Goal: Information Seeking & Learning: Learn about a topic

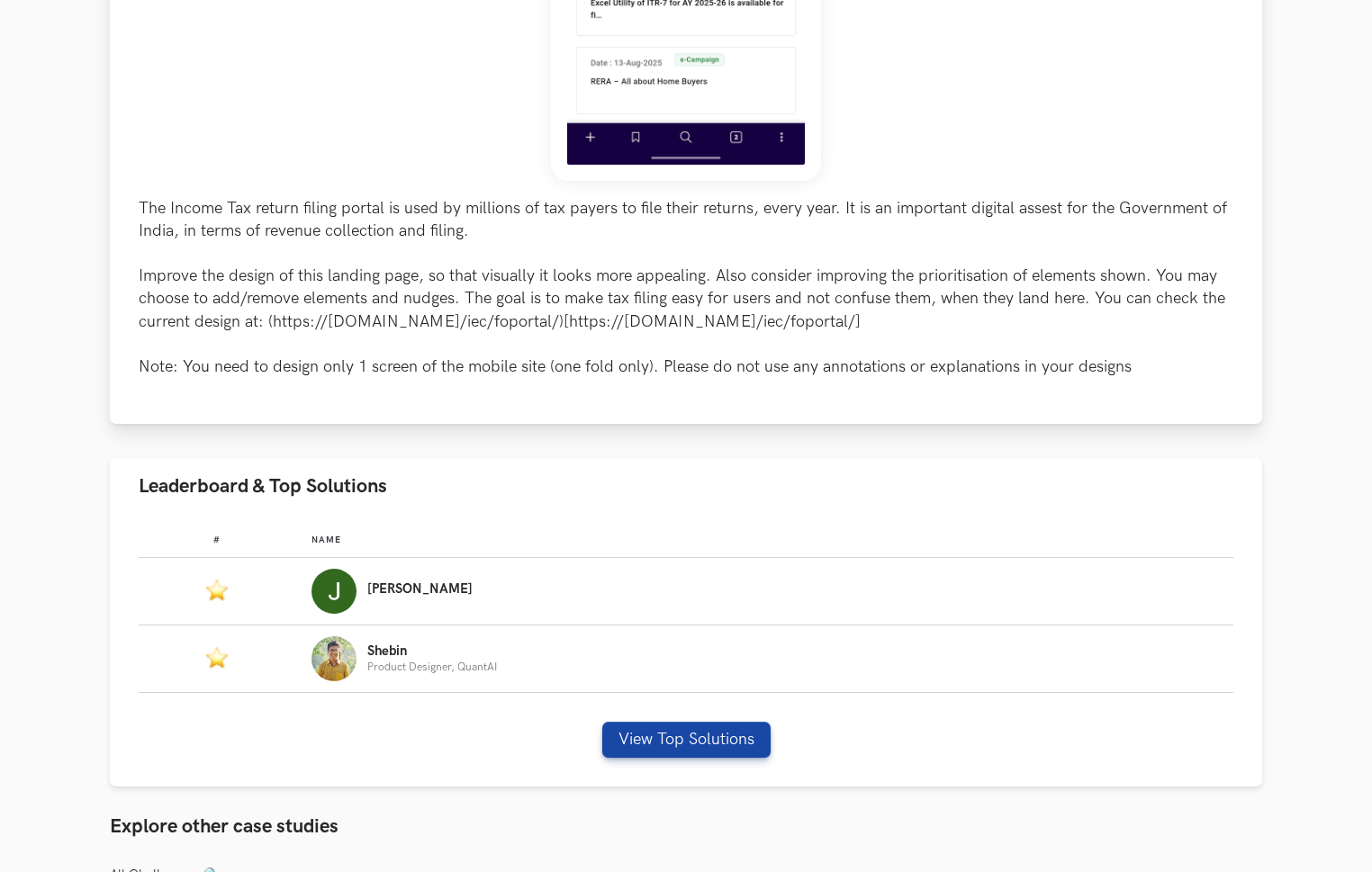
scroll to position [749, 0]
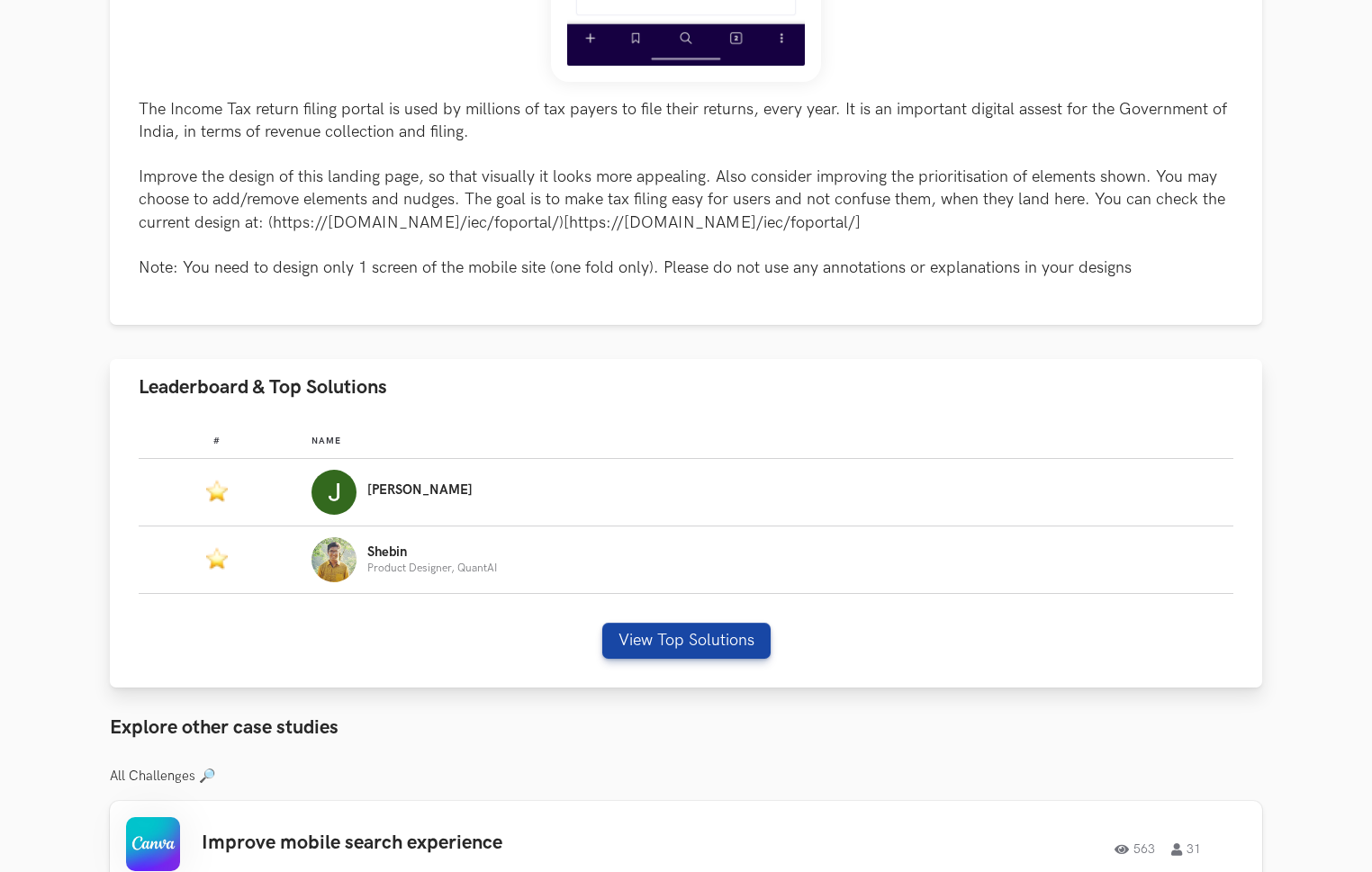
click at [355, 491] on img "Leaderboard" at bounding box center [334, 492] width 45 height 45
click at [386, 491] on p "[PERSON_NAME]" at bounding box center [420, 489] width 105 height 14
click at [673, 632] on button "View Top Solutions" at bounding box center [686, 641] width 168 height 36
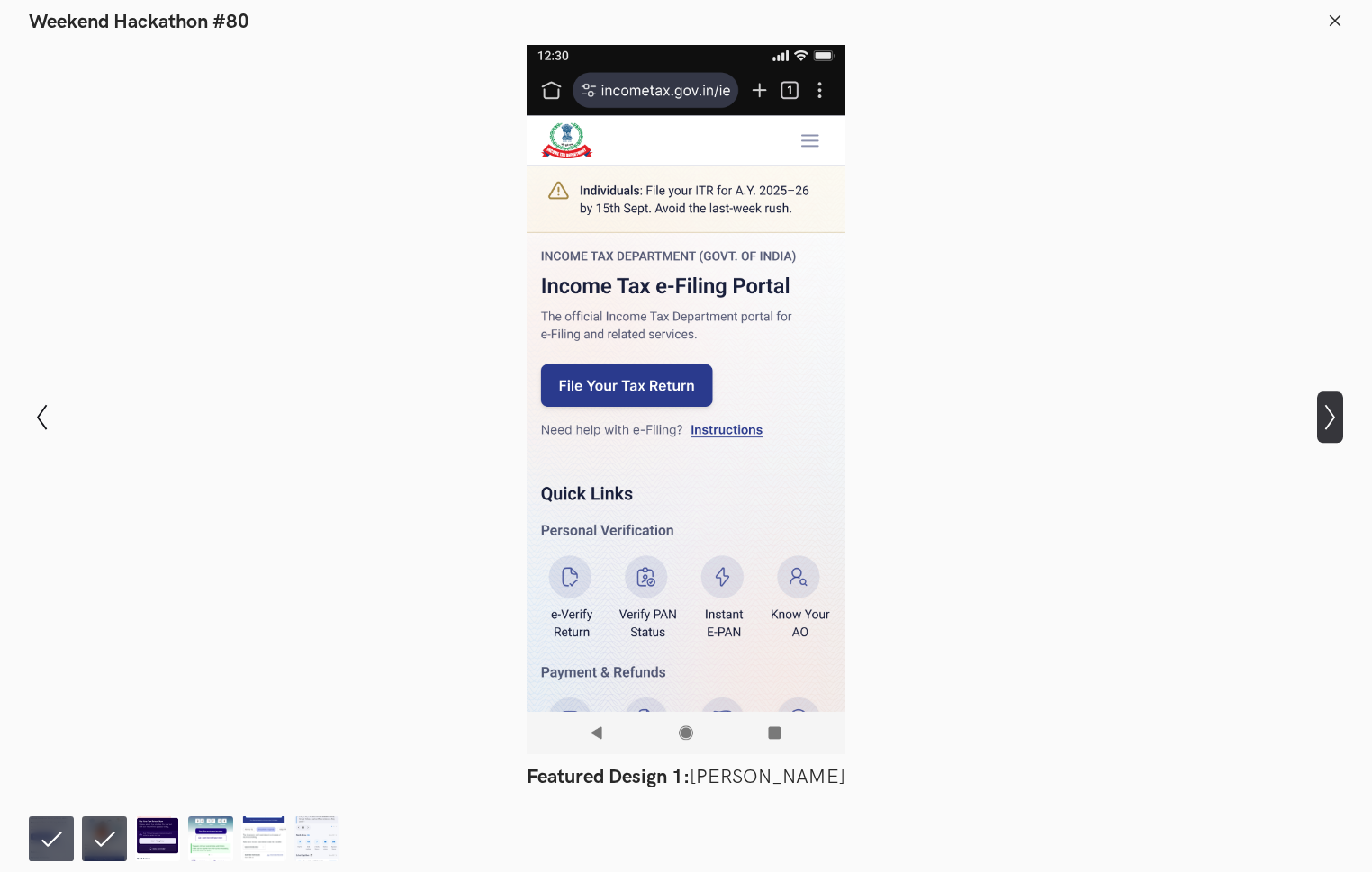
click at [1199, 416] on icon "Show next slide" at bounding box center [1329, 418] width 26 height 26
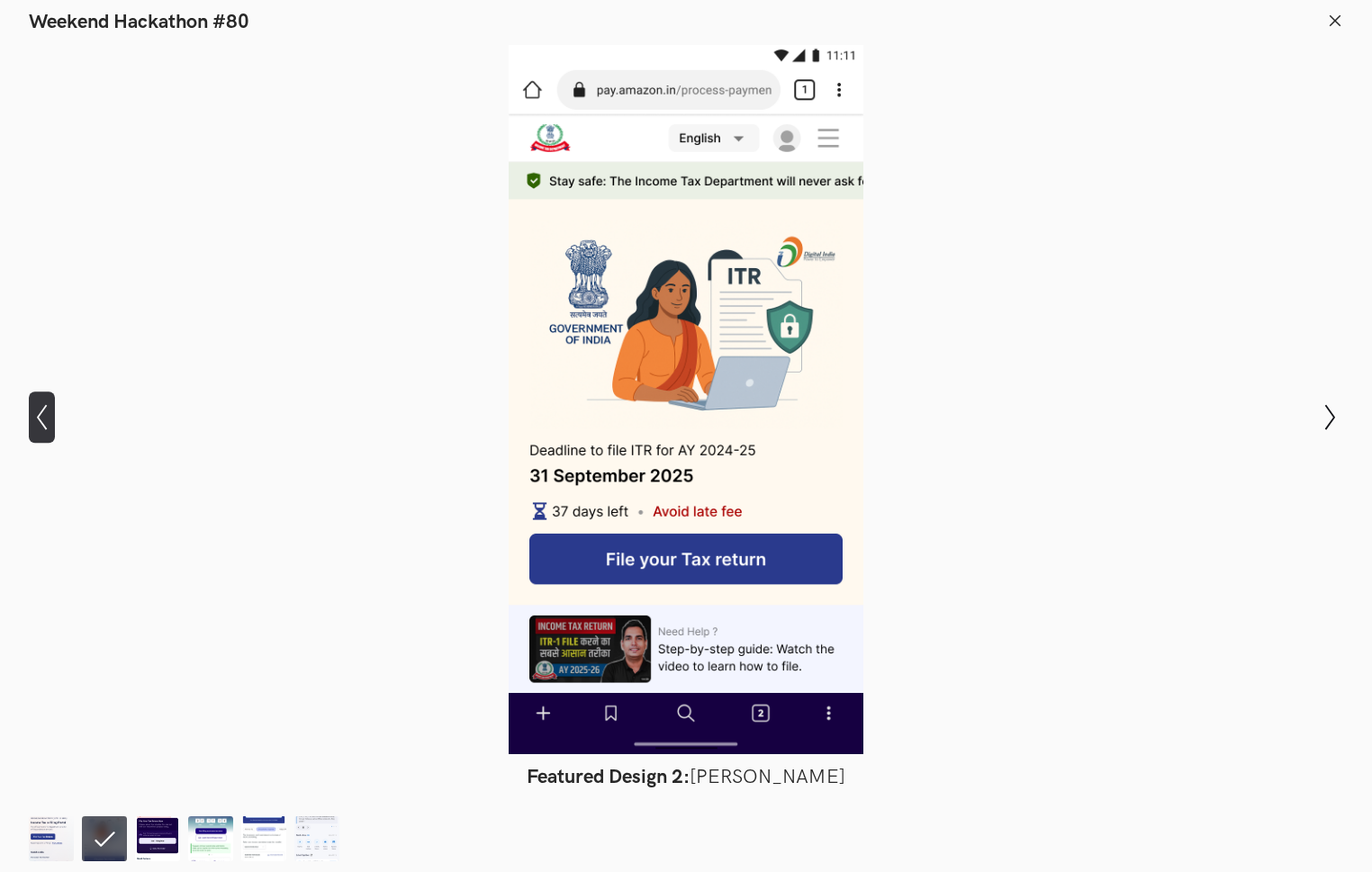
click at [43, 419] on icon "Show previous slide" at bounding box center [42, 418] width 26 height 26
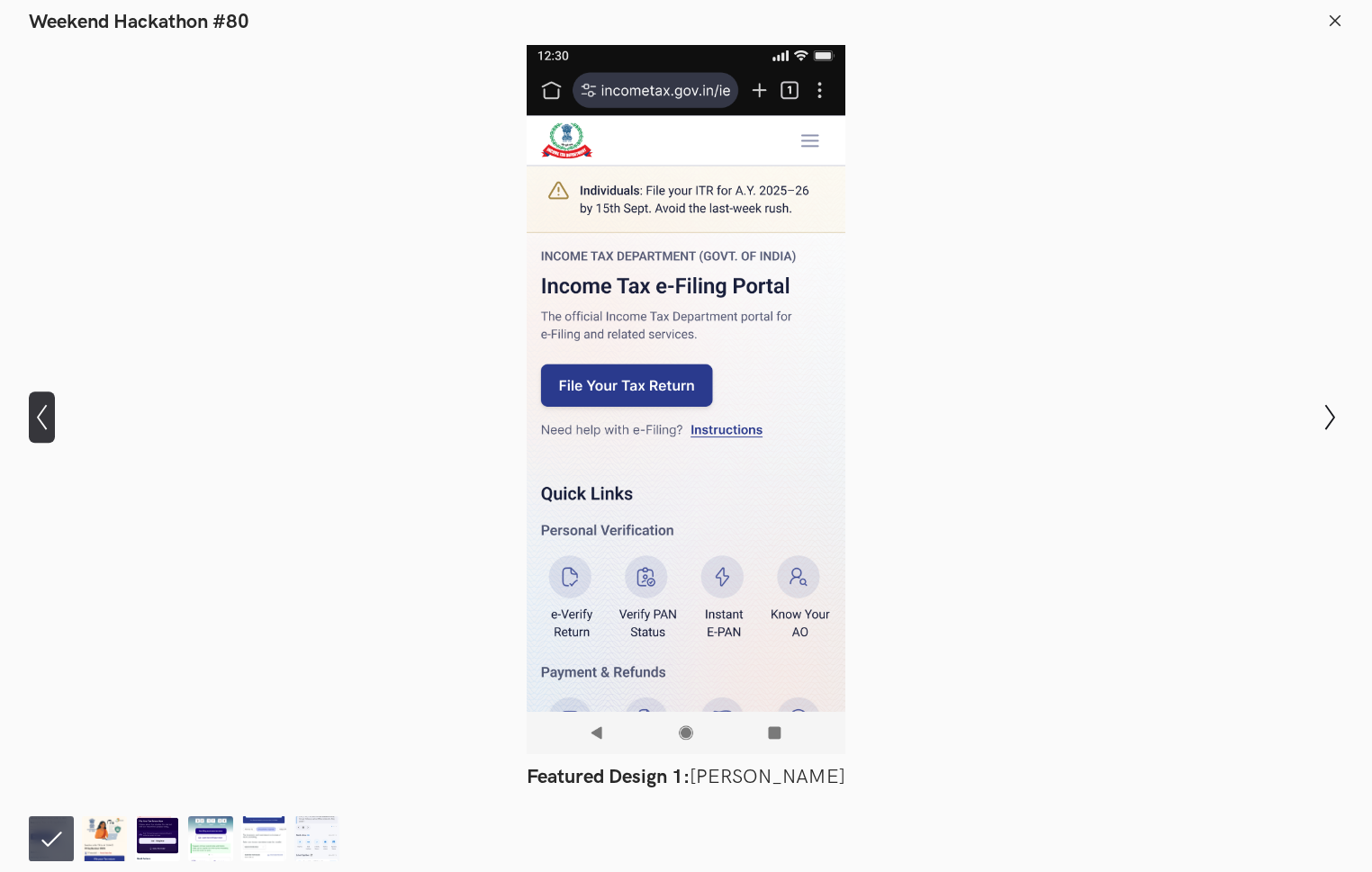
click at [49, 417] on icon "Show previous slide" at bounding box center [42, 418] width 26 height 26
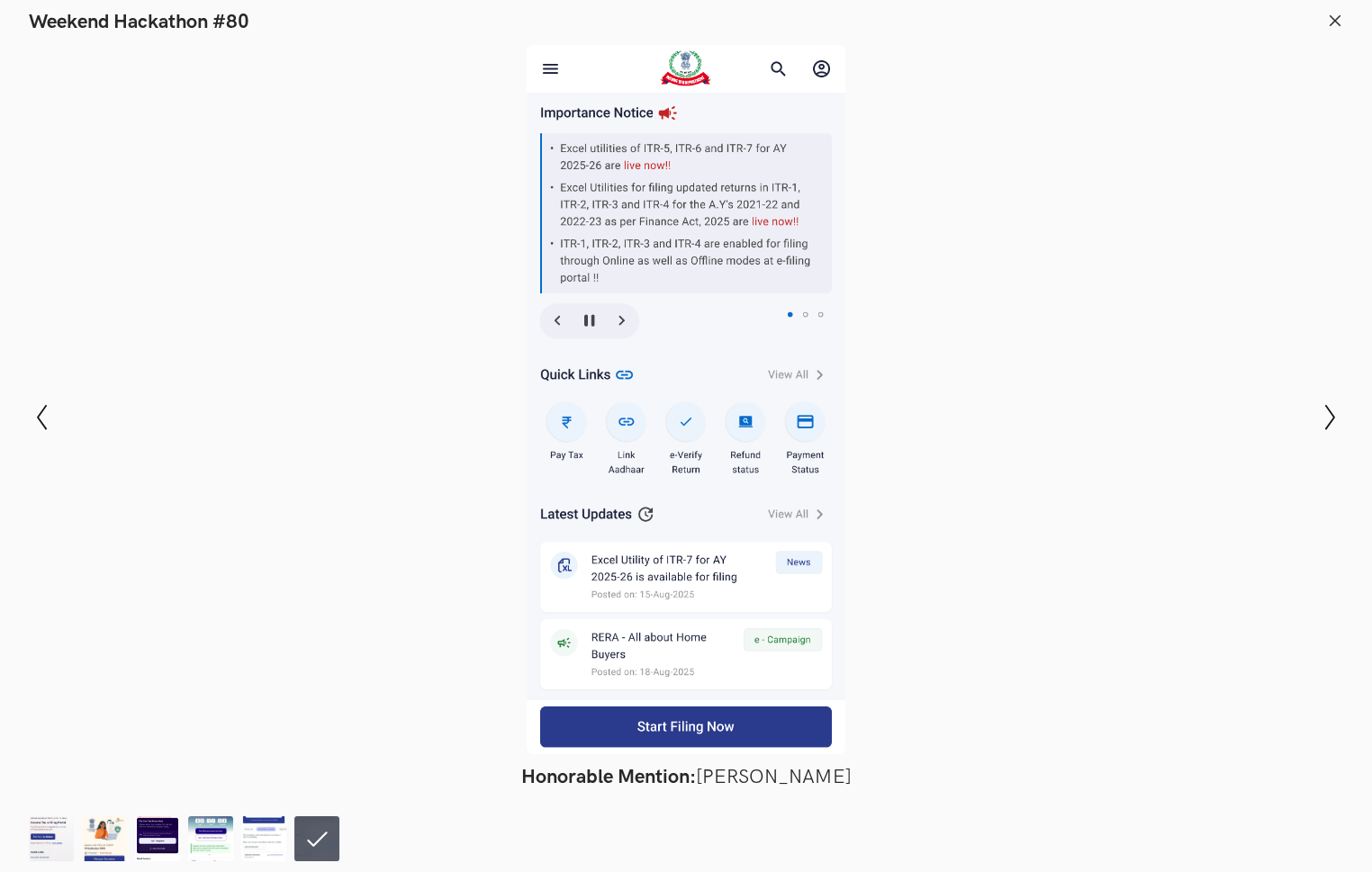
scroll to position [624, 0]
click at [1199, 407] on icon "Show next slide" at bounding box center [1329, 418] width 26 height 26
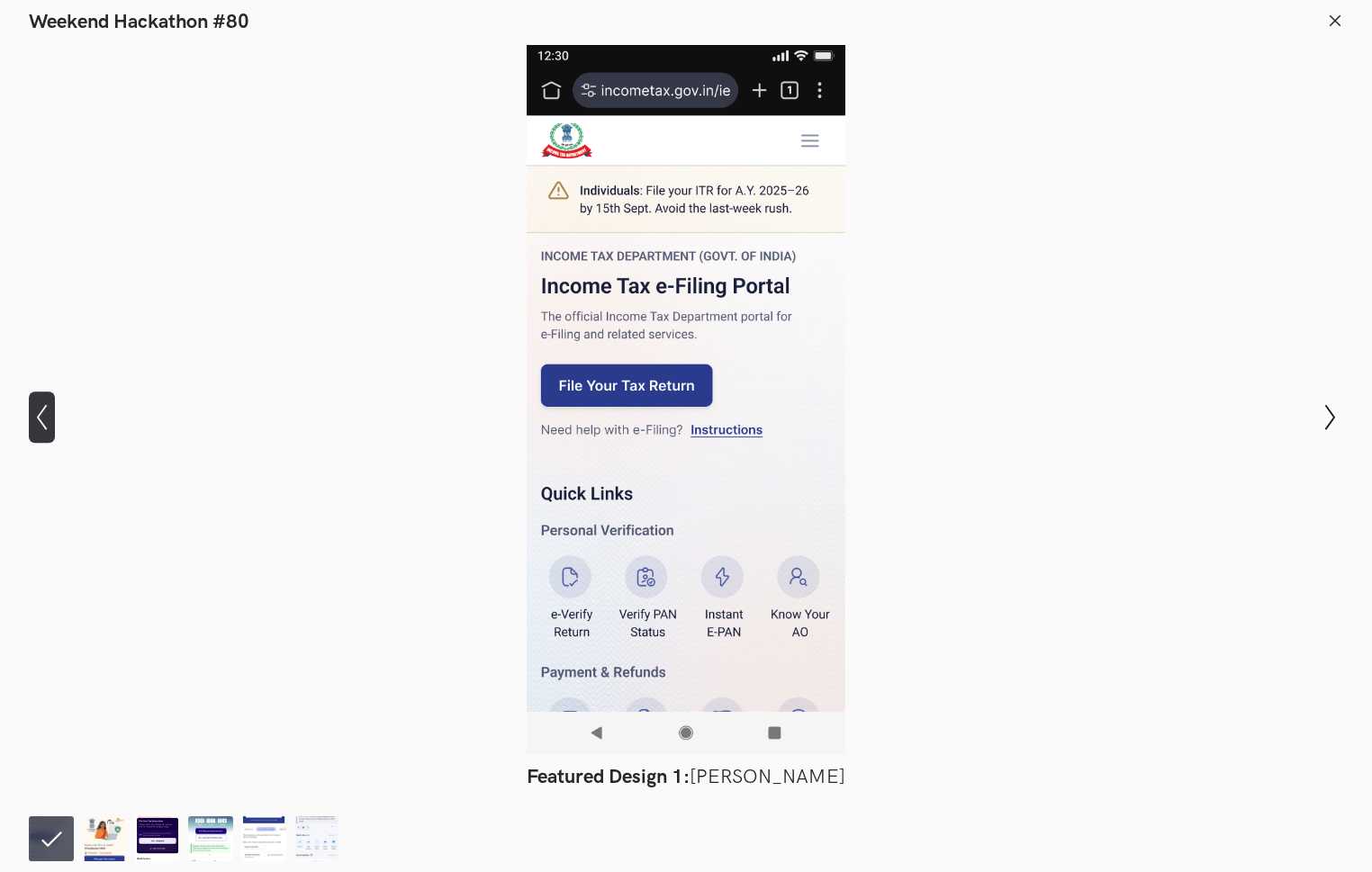
click at [48, 425] on icon "Show previous slide" at bounding box center [42, 418] width 26 height 26
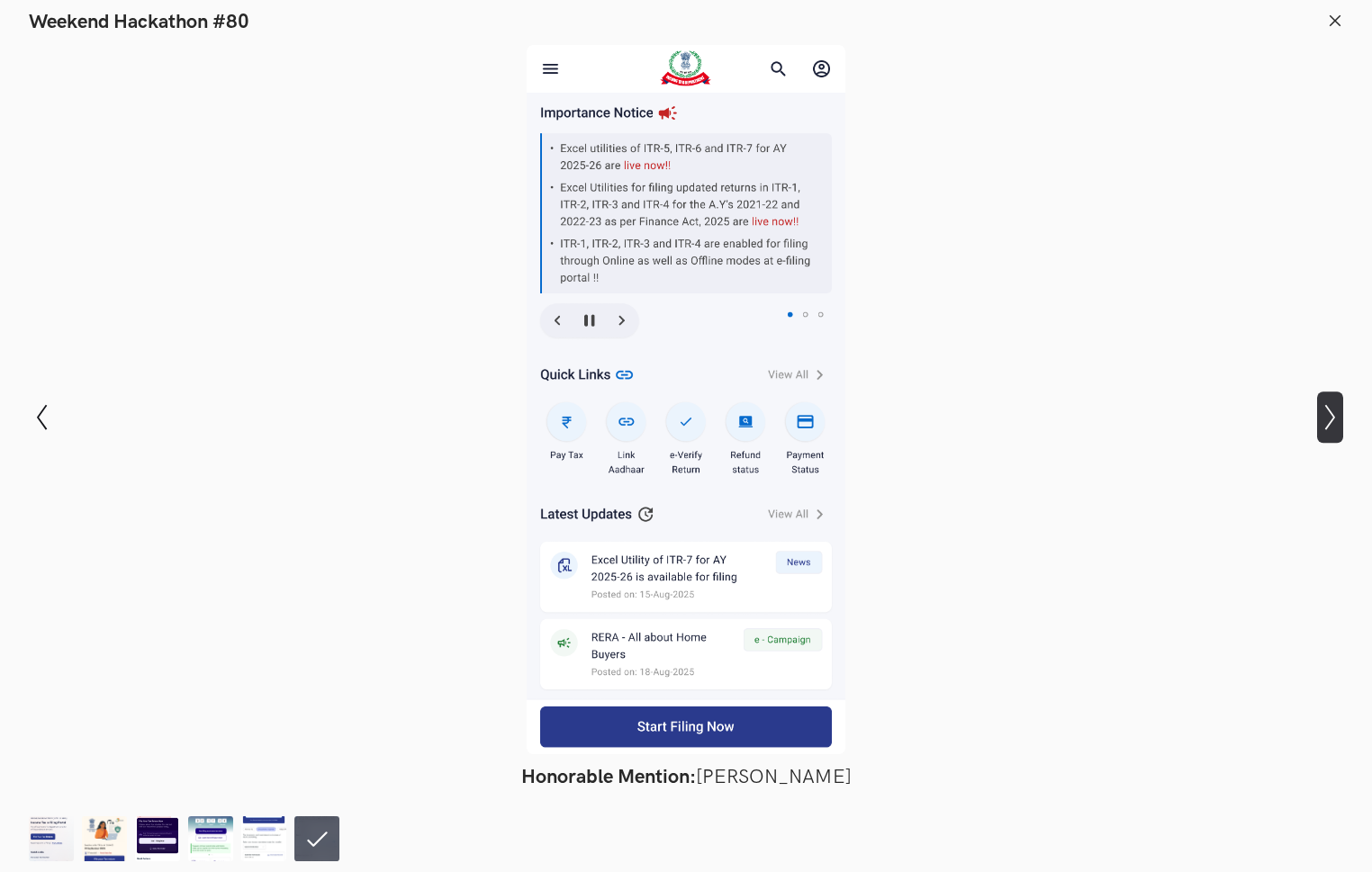
click at [1199, 419] on icon "Show next slide" at bounding box center [1329, 418] width 26 height 26
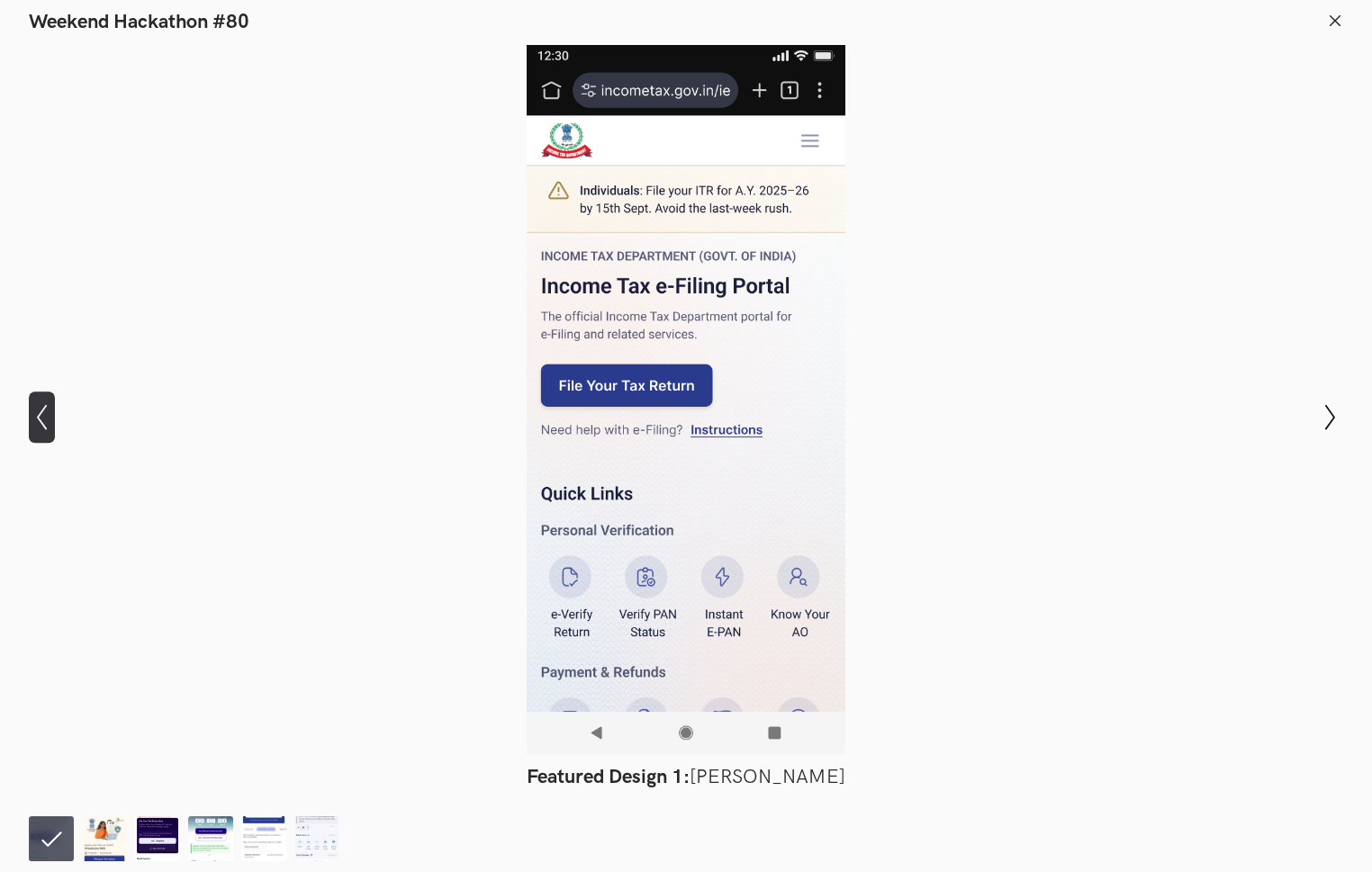
click at [33, 412] on icon "Show previous slide" at bounding box center [42, 418] width 26 height 26
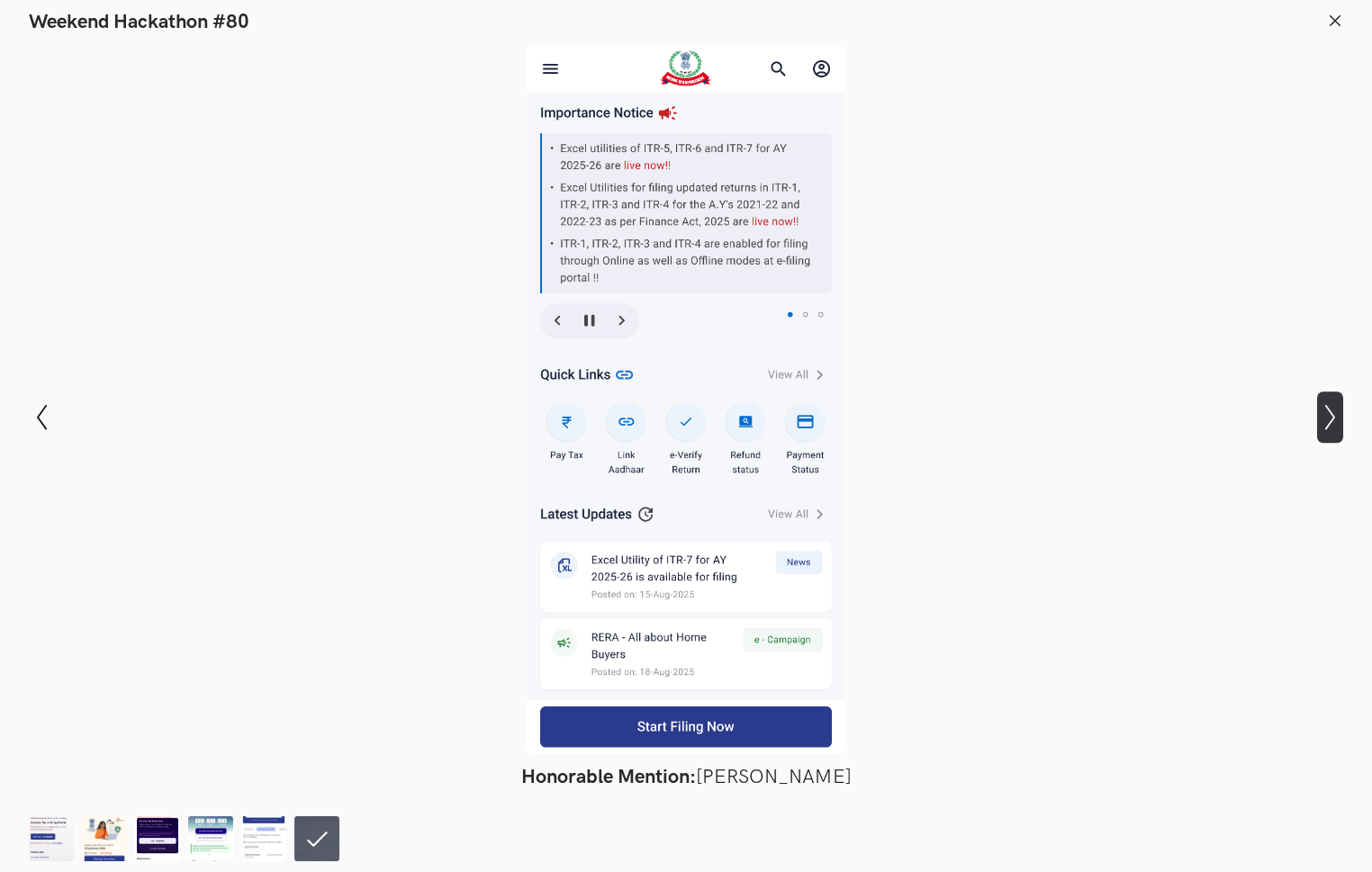
click at [1199, 425] on icon "Show next slide" at bounding box center [1329, 418] width 26 height 26
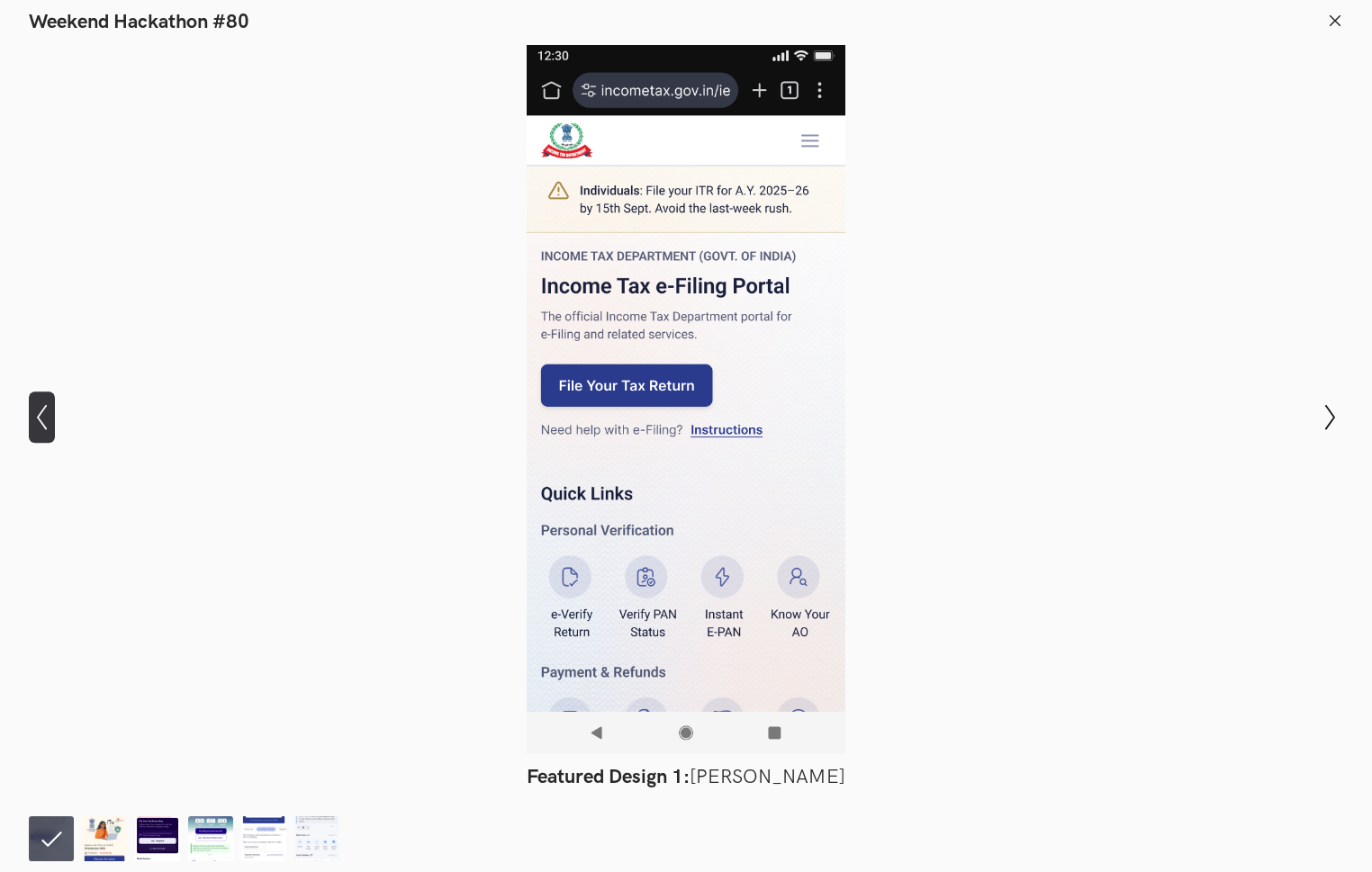
click at [45, 417] on icon "Show previous slide" at bounding box center [42, 418] width 26 height 26
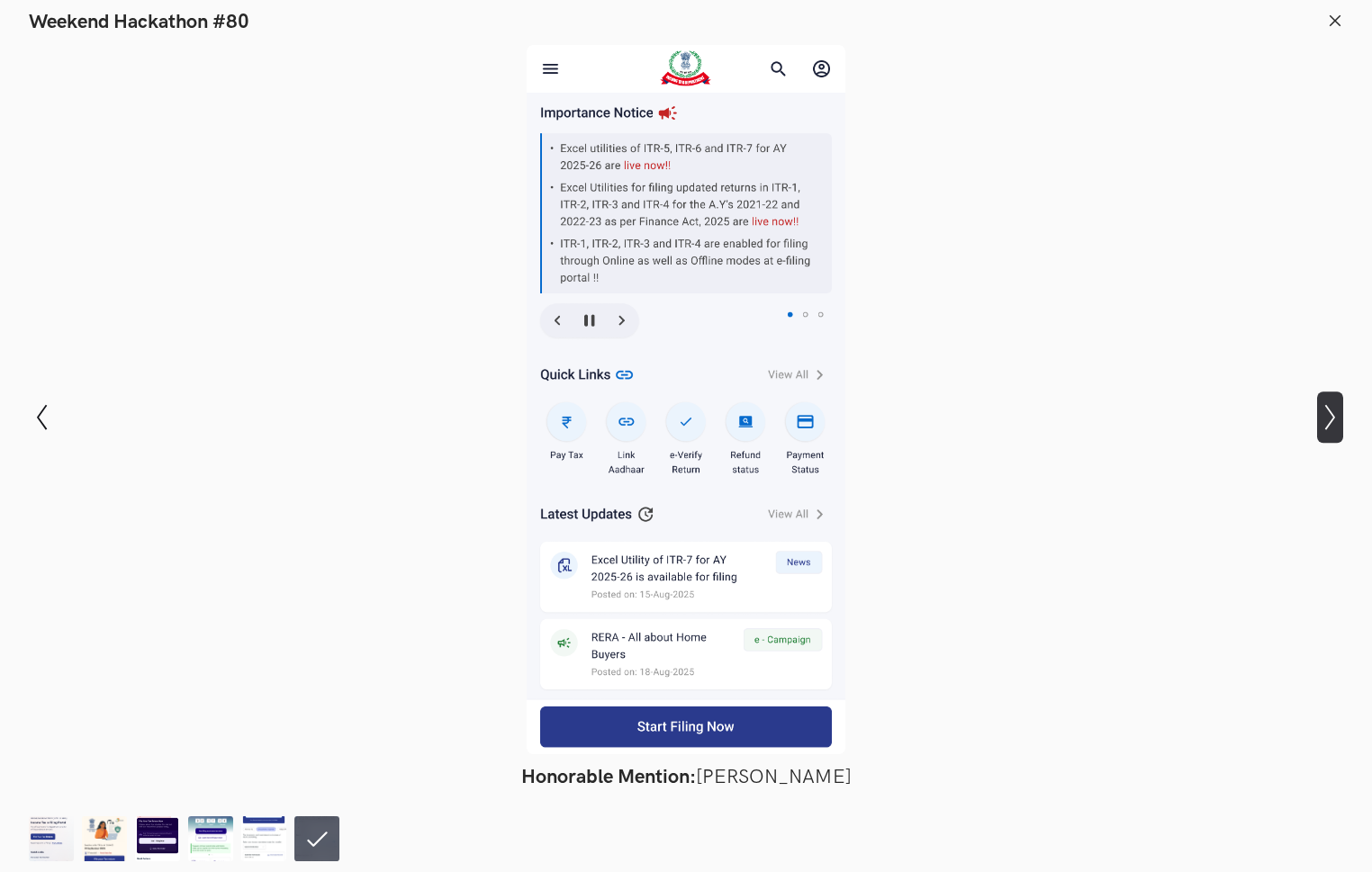
click at [1199, 417] on icon "Show next slide" at bounding box center [1329, 418] width 26 height 26
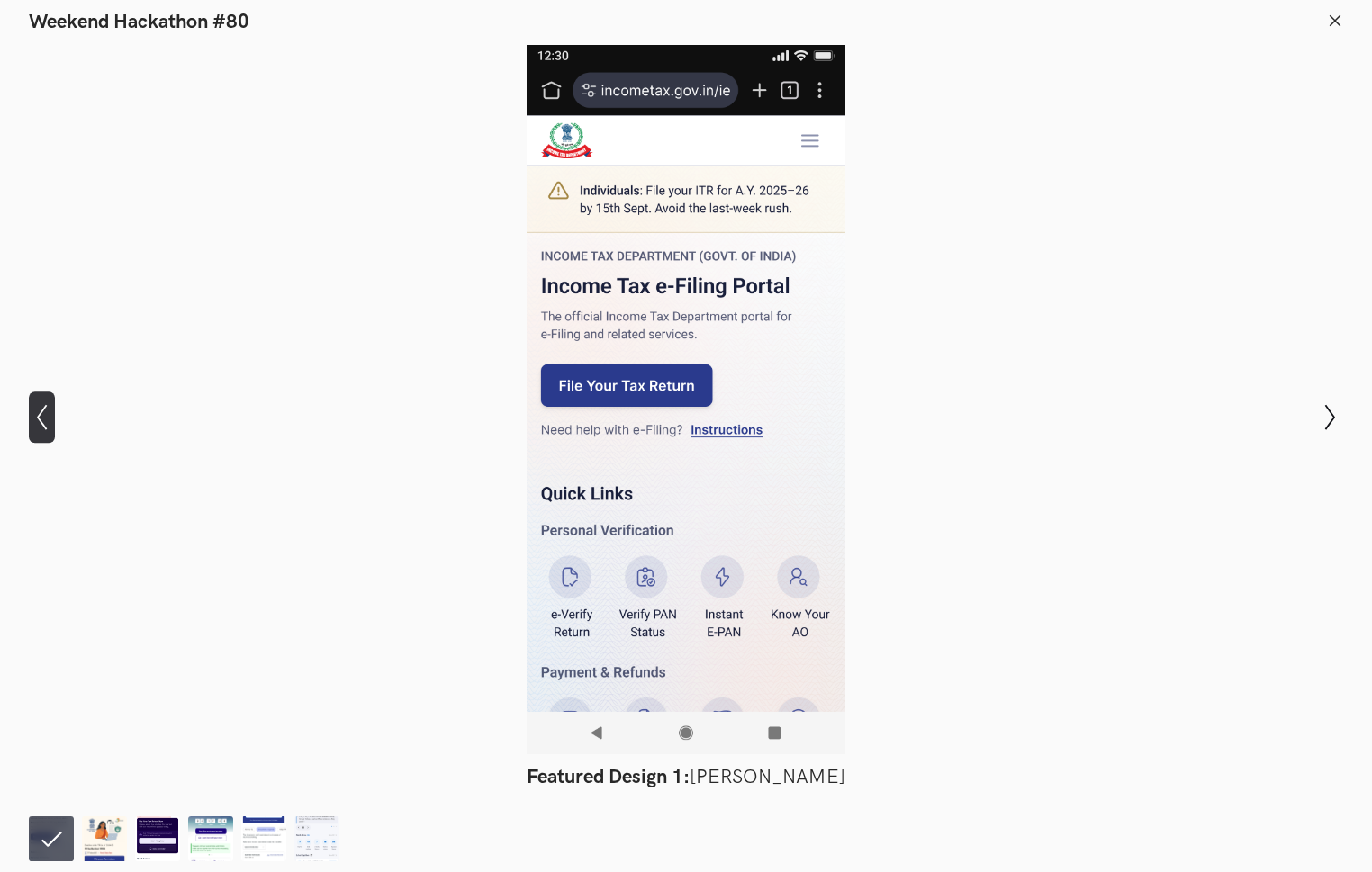
click at [42, 408] on icon "Show previous slide" at bounding box center [42, 418] width 26 height 26
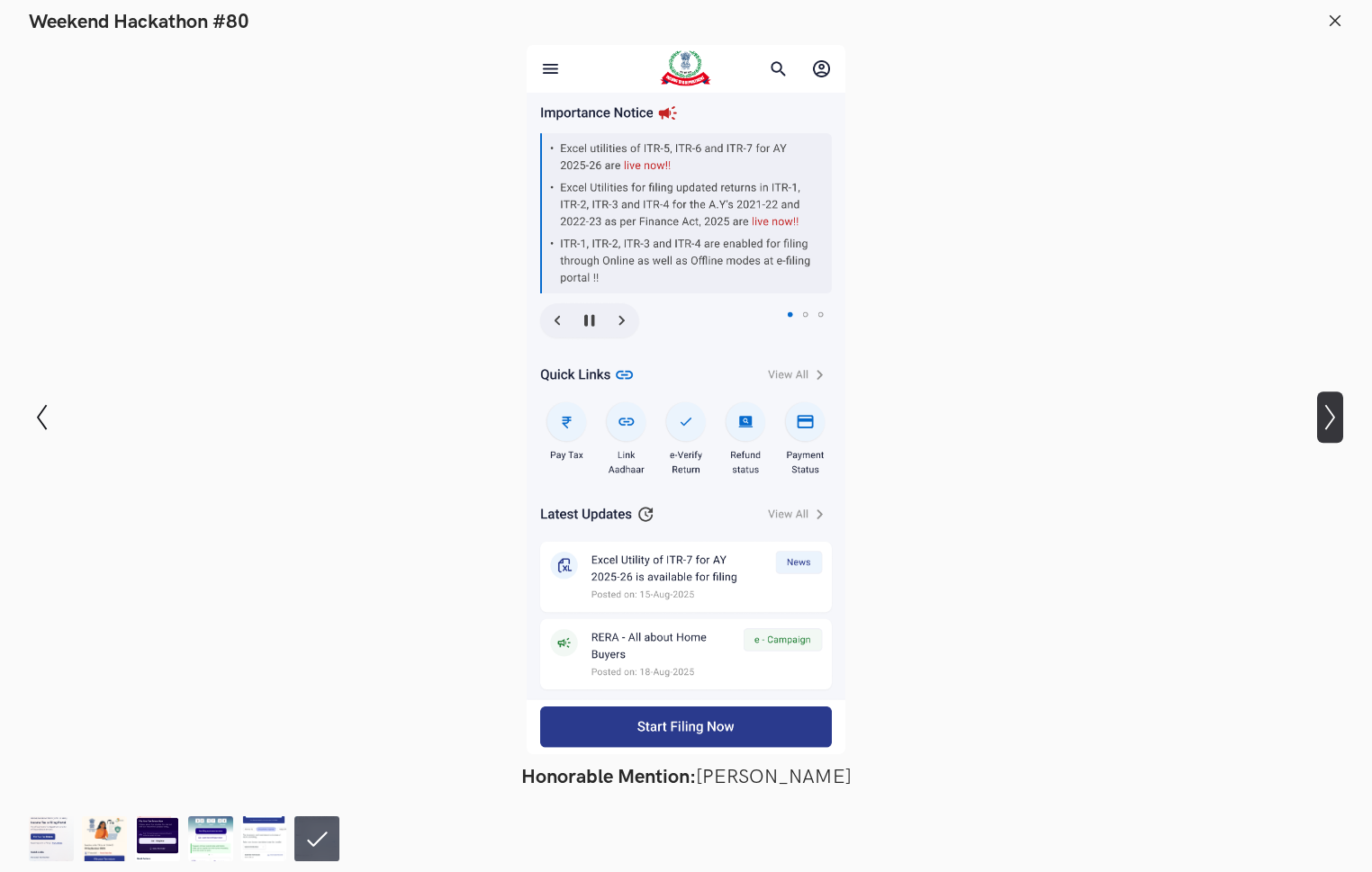
click at [1199, 426] on icon at bounding box center [1329, 418] width 9 height 26
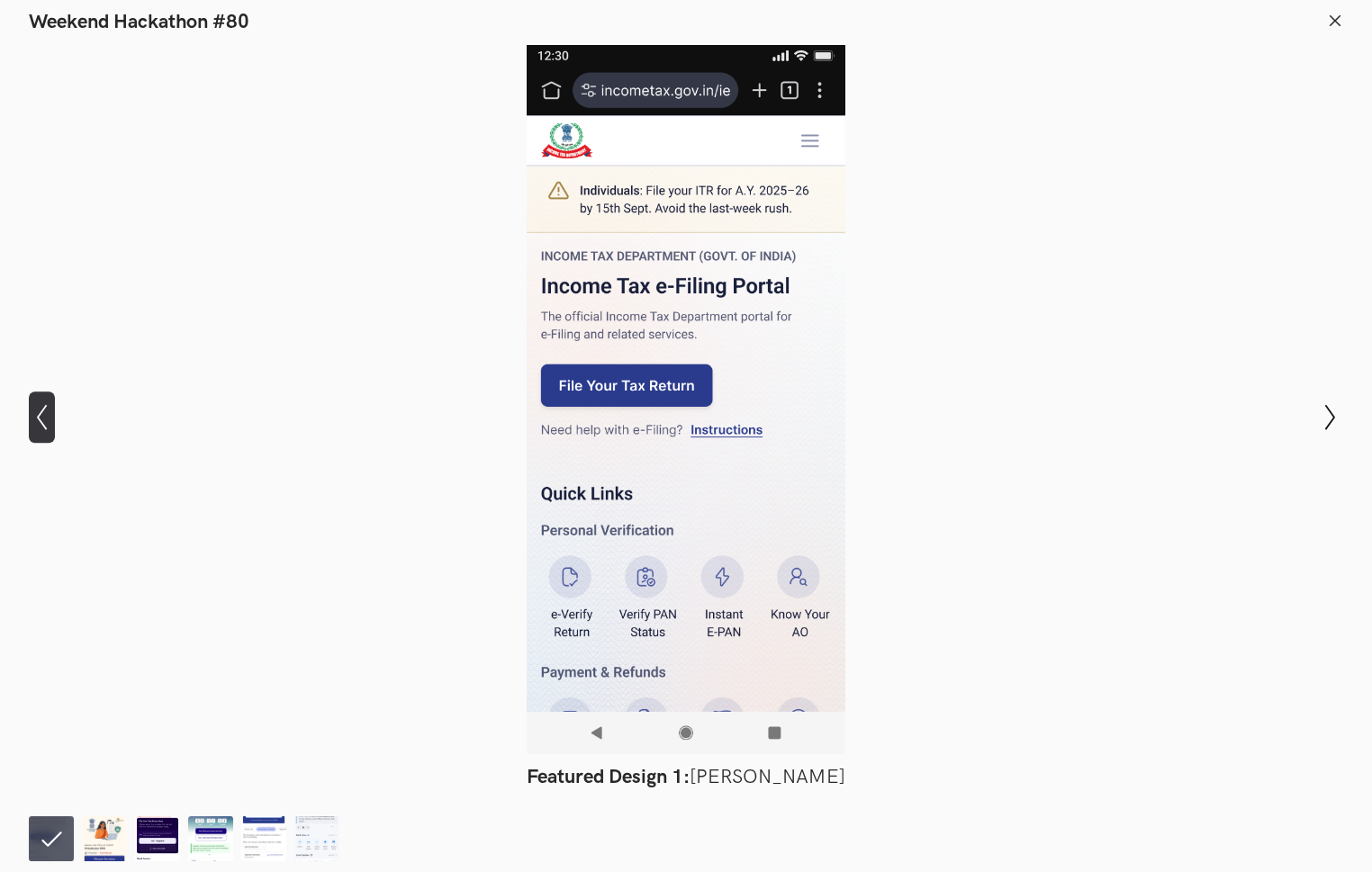
click at [38, 415] on icon "Show previous slide" at bounding box center [42, 418] width 26 height 26
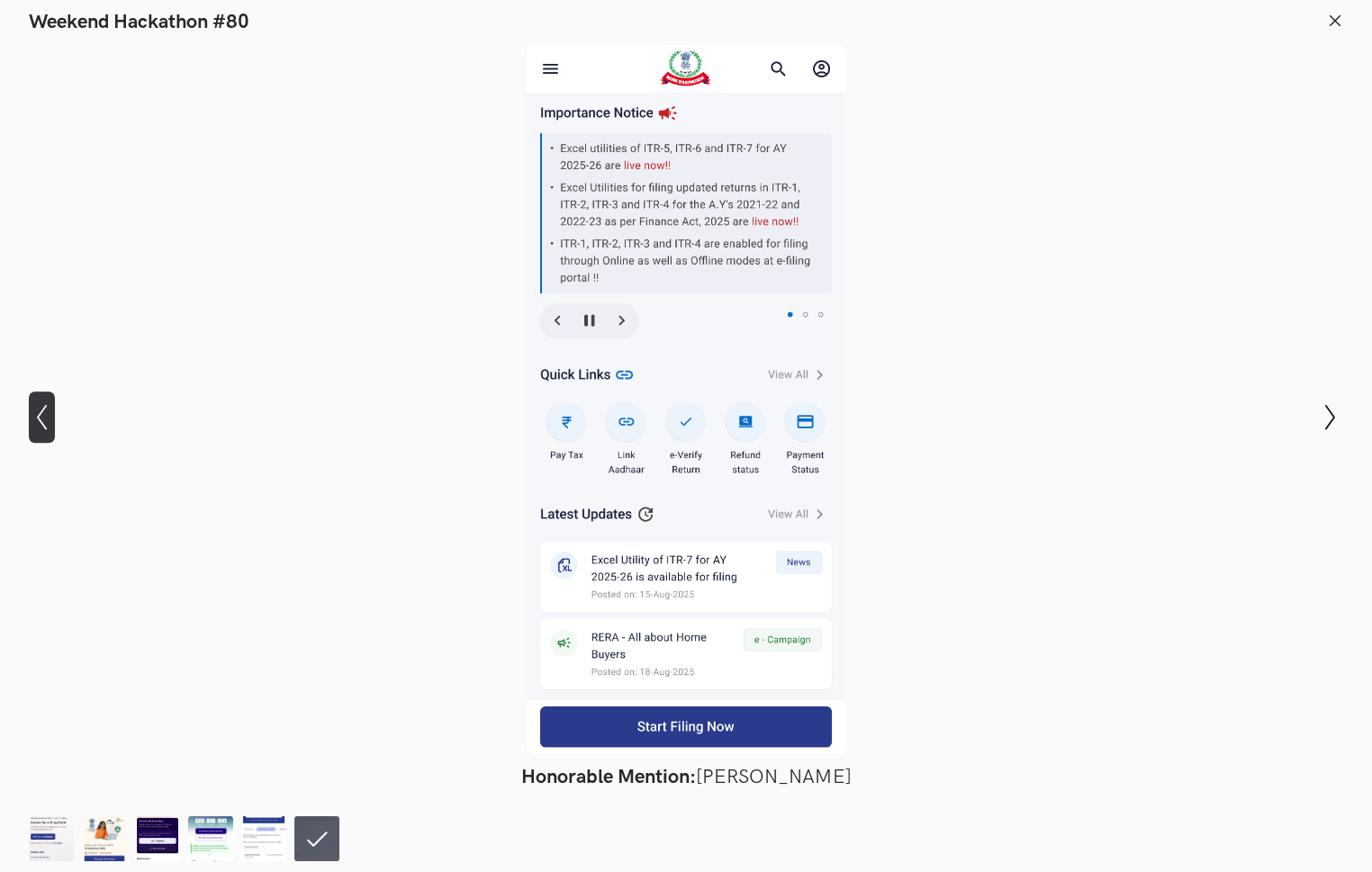
click at [36, 411] on icon "Show previous slide" at bounding box center [42, 418] width 26 height 26
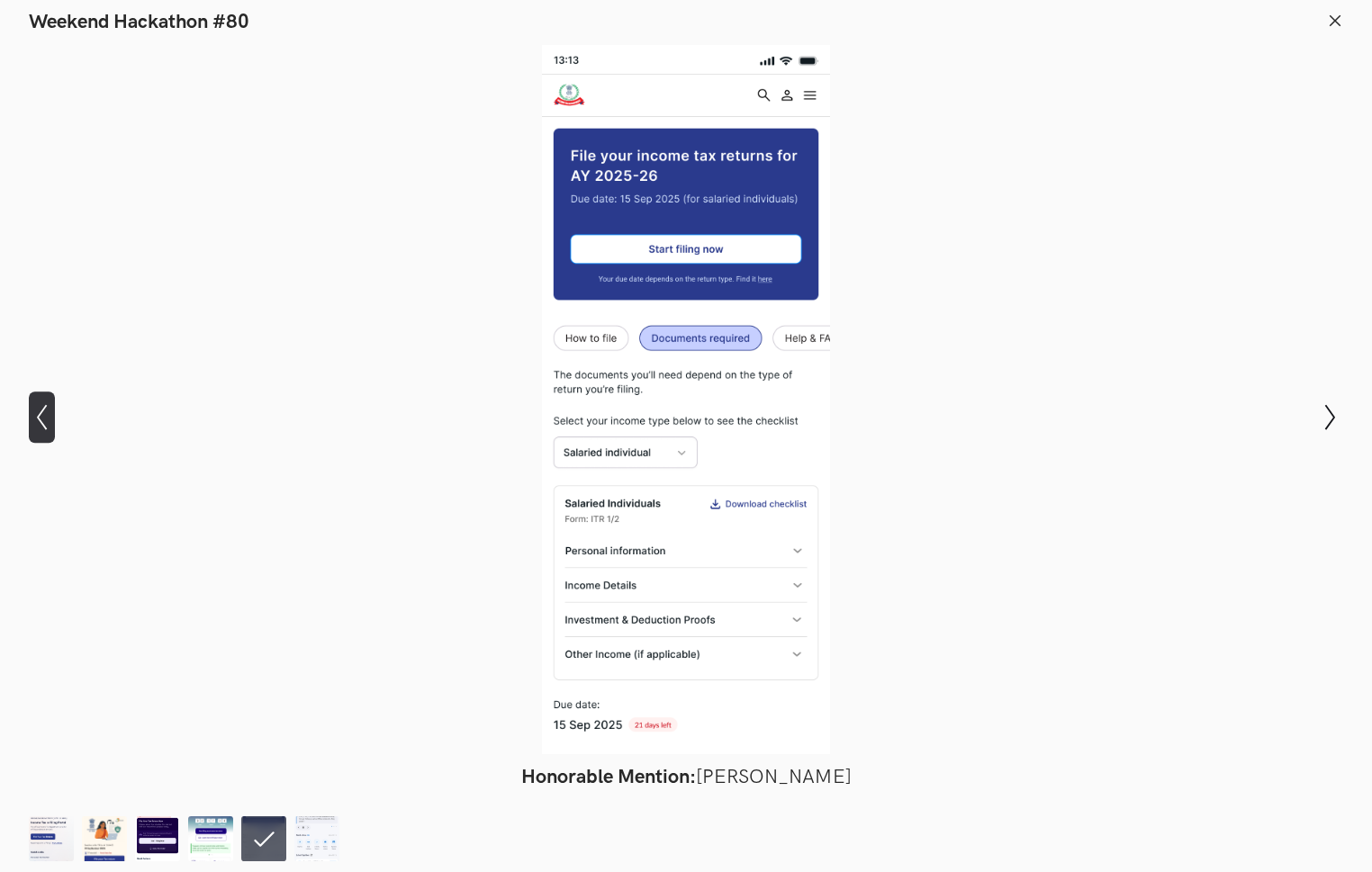
click at [37, 411] on icon "Show previous slide" at bounding box center [42, 418] width 26 height 26
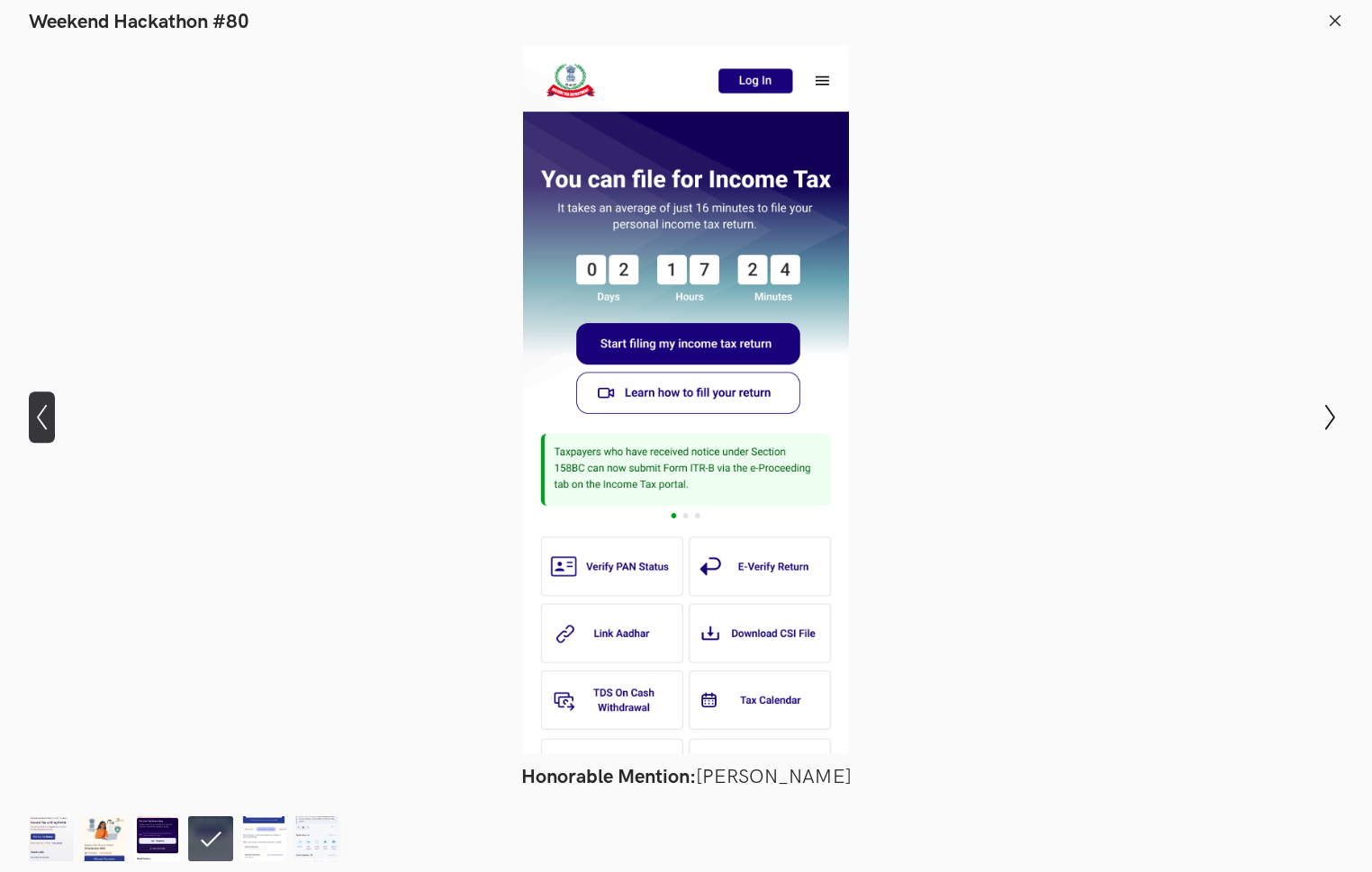
click at [37, 411] on icon "Show previous slide" at bounding box center [42, 418] width 26 height 26
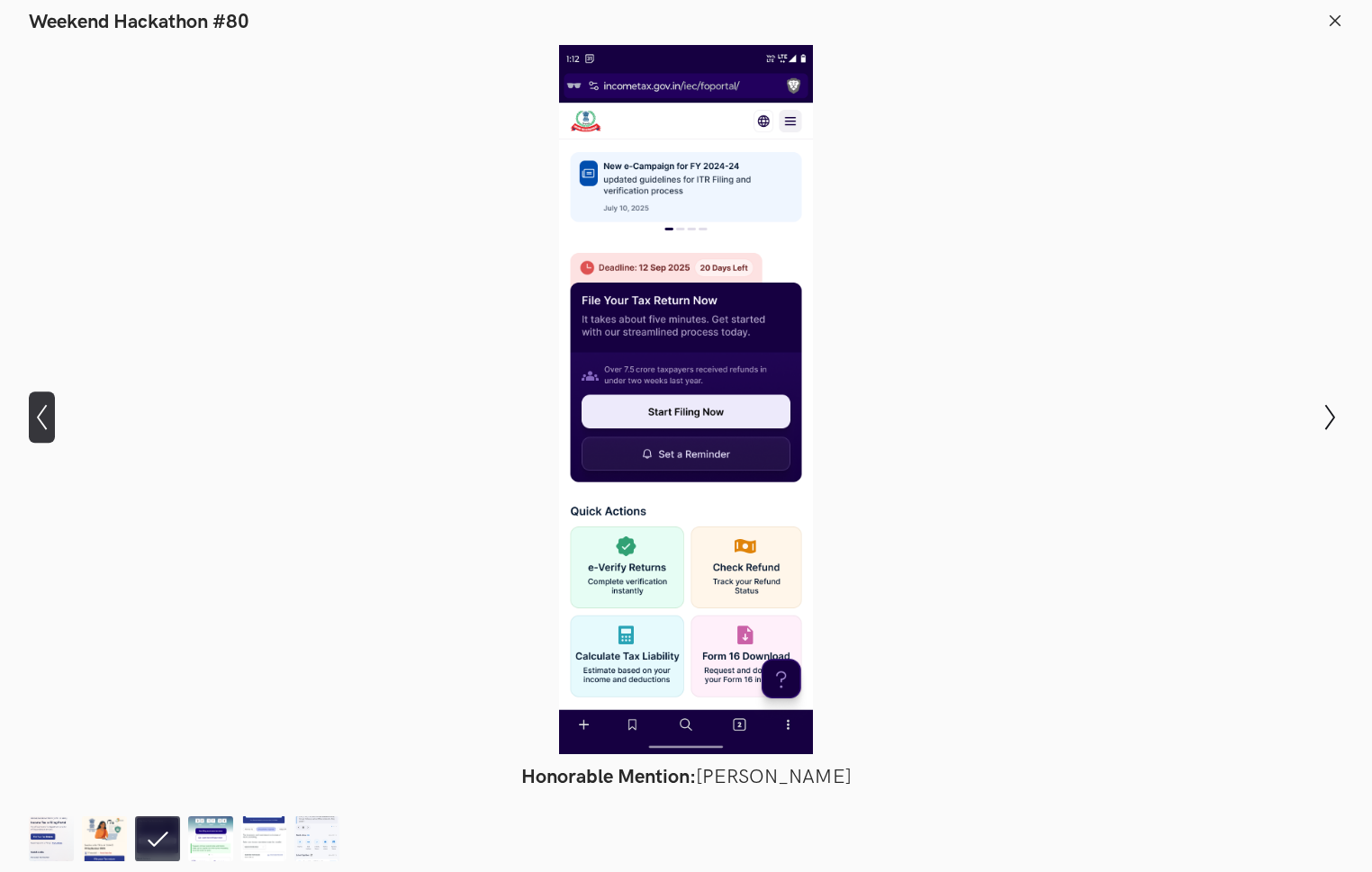
click at [37, 411] on icon "Show previous slide" at bounding box center [42, 418] width 26 height 26
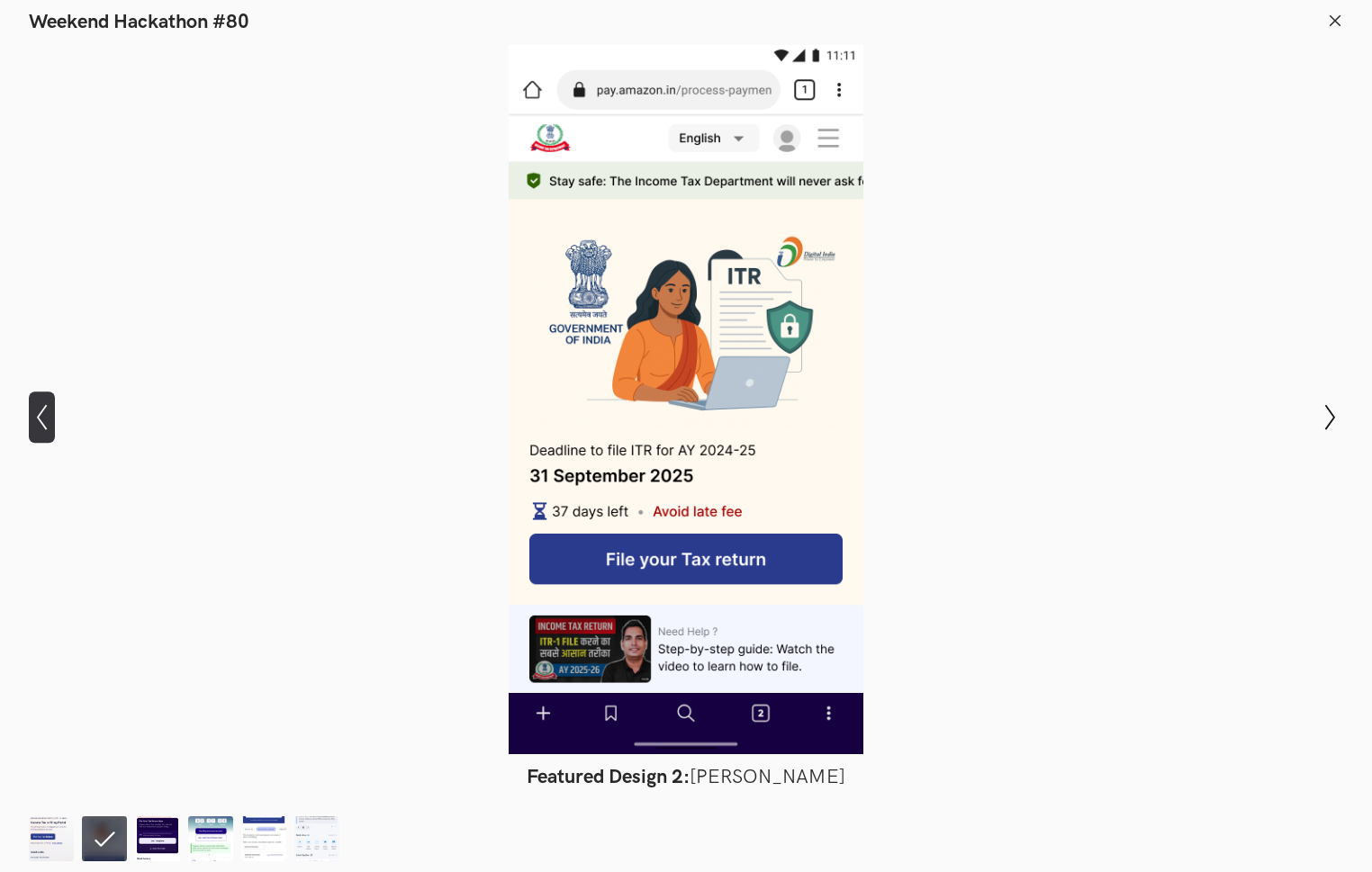
click at [37, 411] on icon "Show previous slide" at bounding box center [42, 418] width 26 height 26
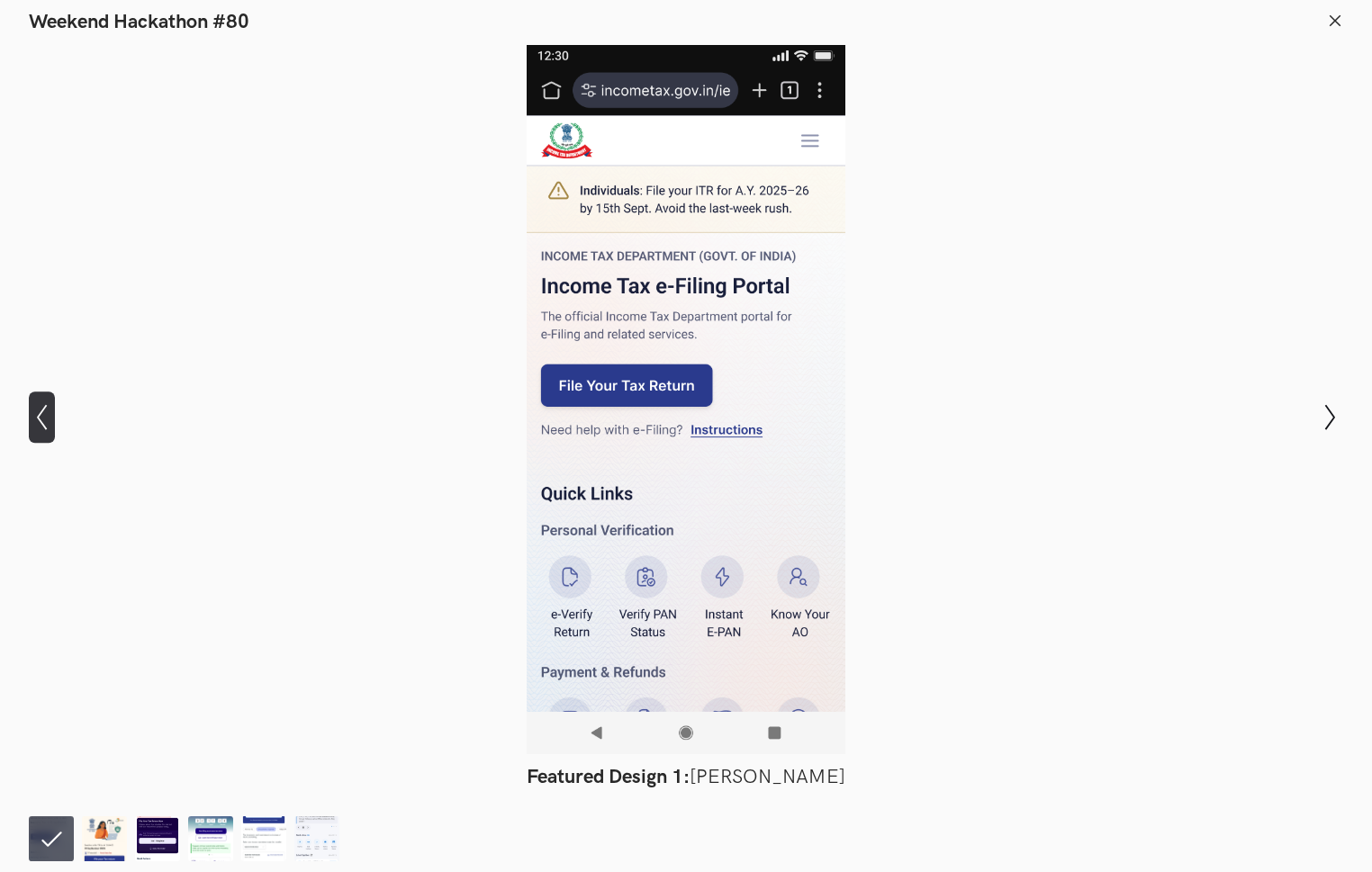
click at [34, 412] on icon "Show previous slide" at bounding box center [42, 418] width 26 height 26
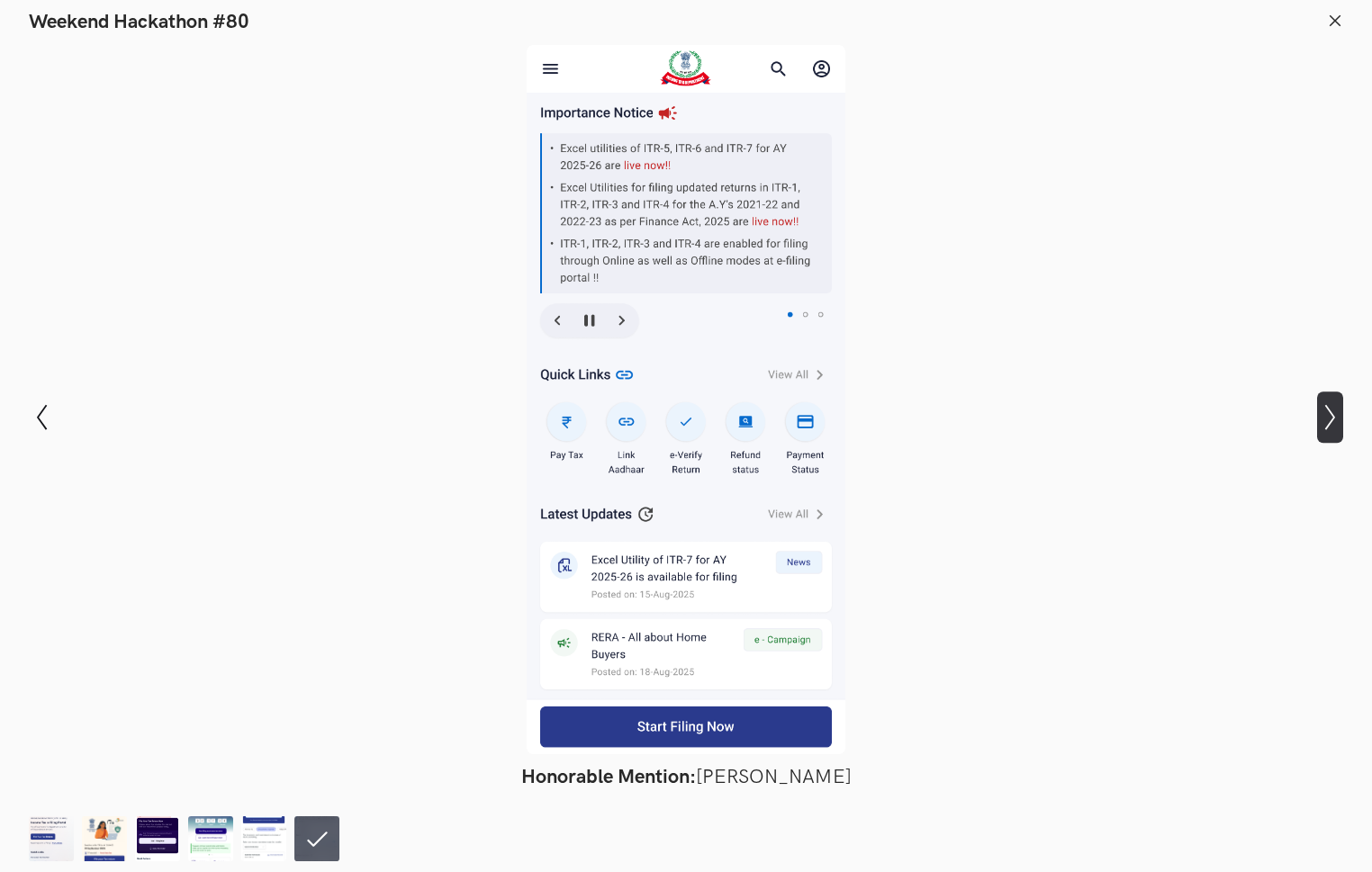
click at [1199, 411] on icon "Show next slide" at bounding box center [1329, 418] width 26 height 26
